Goal: Entertainment & Leisure: Consume media (video, audio)

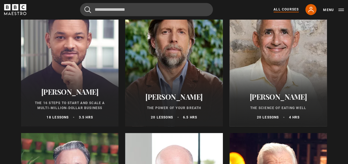
scroll to position [664, 0]
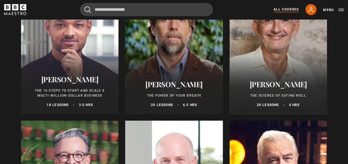
click at [183, 85] on h2 "[PERSON_NAME]" at bounding box center [174, 84] width 84 height 9
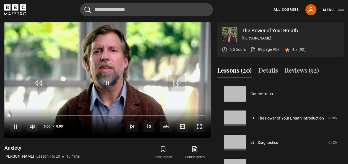
scroll to position [341, 0]
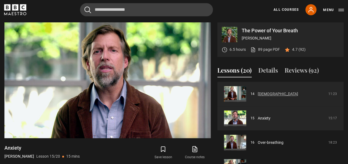
click at [261, 94] on link "[DEMOGRAPHIC_DATA]" at bounding box center [278, 94] width 40 height 6
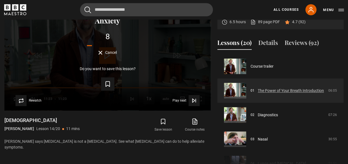
click at [258, 91] on link "The Power of Your Breath Introduction" at bounding box center [291, 91] width 66 height 6
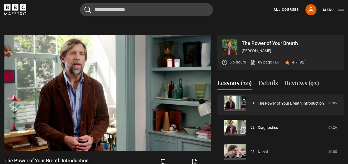
scroll to position [210, 0]
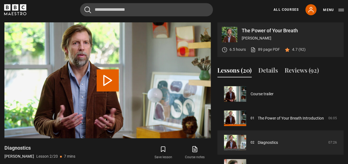
scroll to position [24, 0]
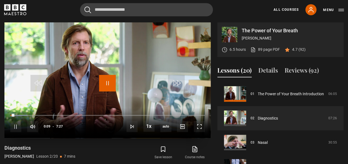
click at [106, 85] on span "Video Player" at bounding box center [107, 83] width 17 height 17
